Goal: Register for event/course

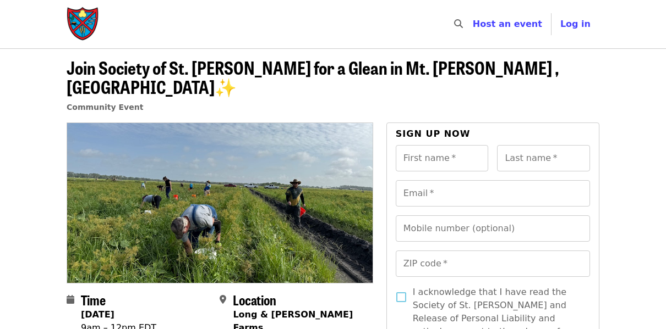
click at [545, 92] on header "Join Society of St. [PERSON_NAME] for a Glean in Mt. [PERSON_NAME] , [GEOGRAPHI…" at bounding box center [333, 90] width 532 height 65
click at [624, 75] on header "Join Society of St. [PERSON_NAME] for a Glean in Mt. [PERSON_NAME] , [GEOGRAPHI…" at bounding box center [333, 85] width 666 height 74
